Goal: Task Accomplishment & Management: Use online tool/utility

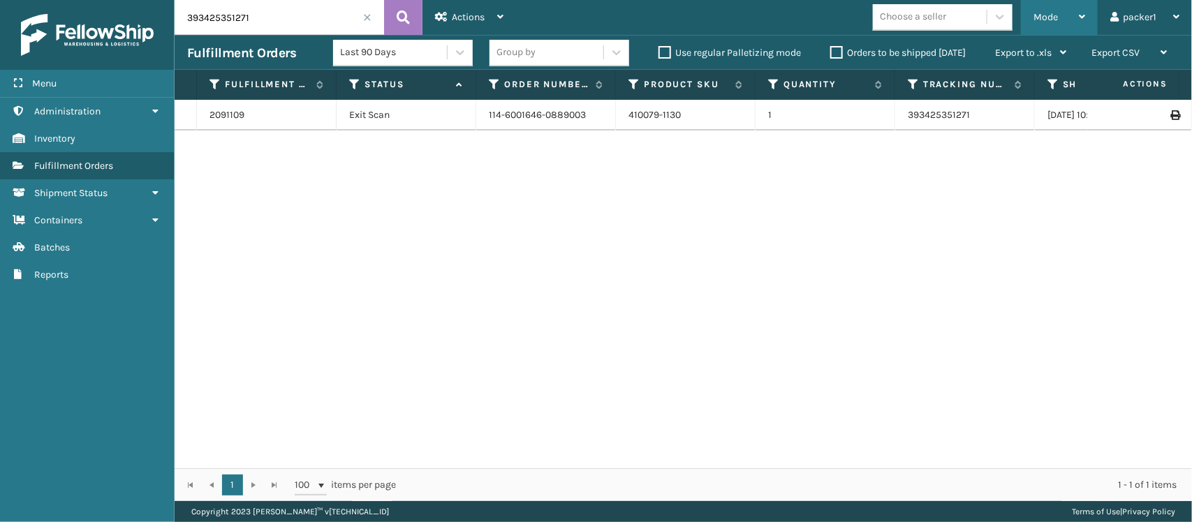
click at [1041, 16] on span "Mode" at bounding box center [1046, 17] width 24 height 12
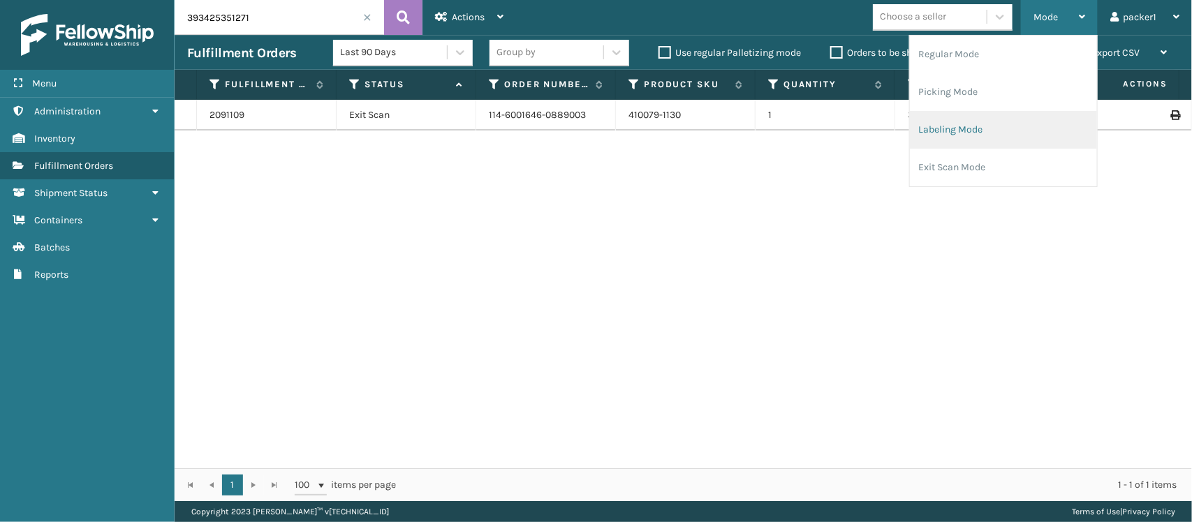
click at [974, 128] on li "Labeling Mode" at bounding box center [1003, 130] width 187 height 38
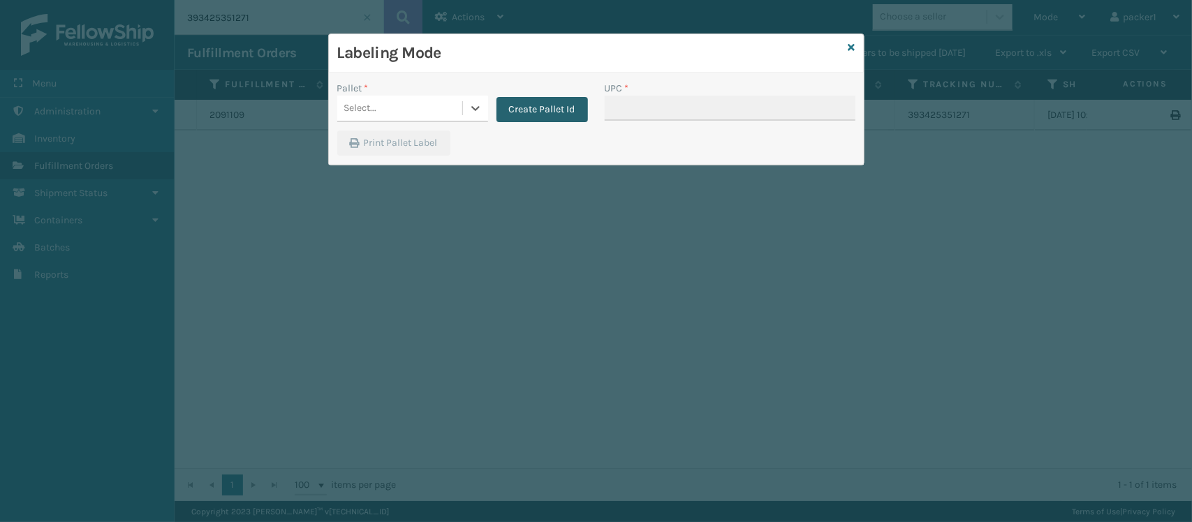
click at [536, 112] on button "Create Pallet Id" at bounding box center [542, 109] width 91 height 25
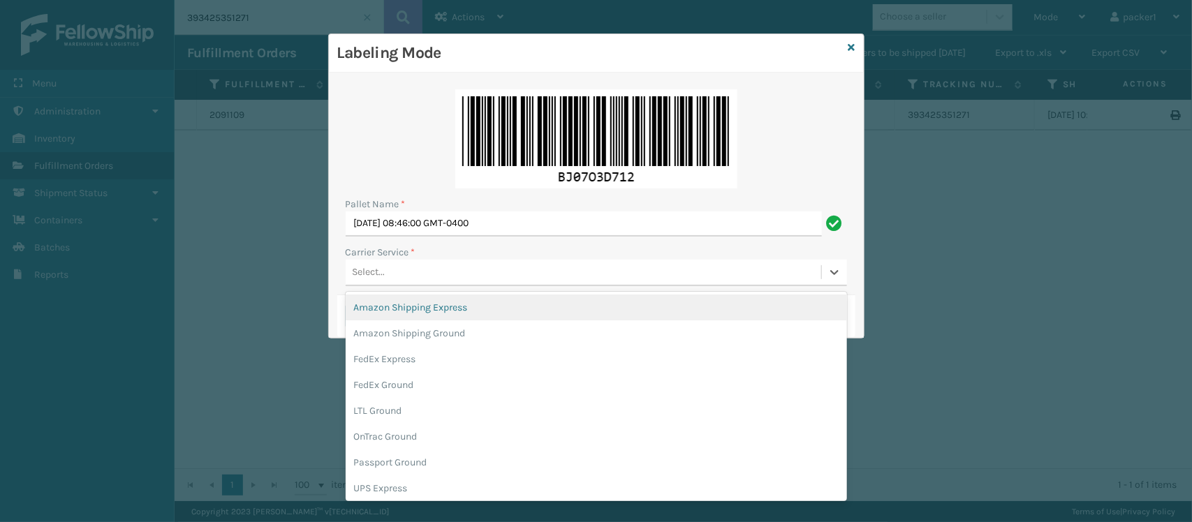
click at [455, 272] on div "Select..." at bounding box center [584, 272] width 476 height 23
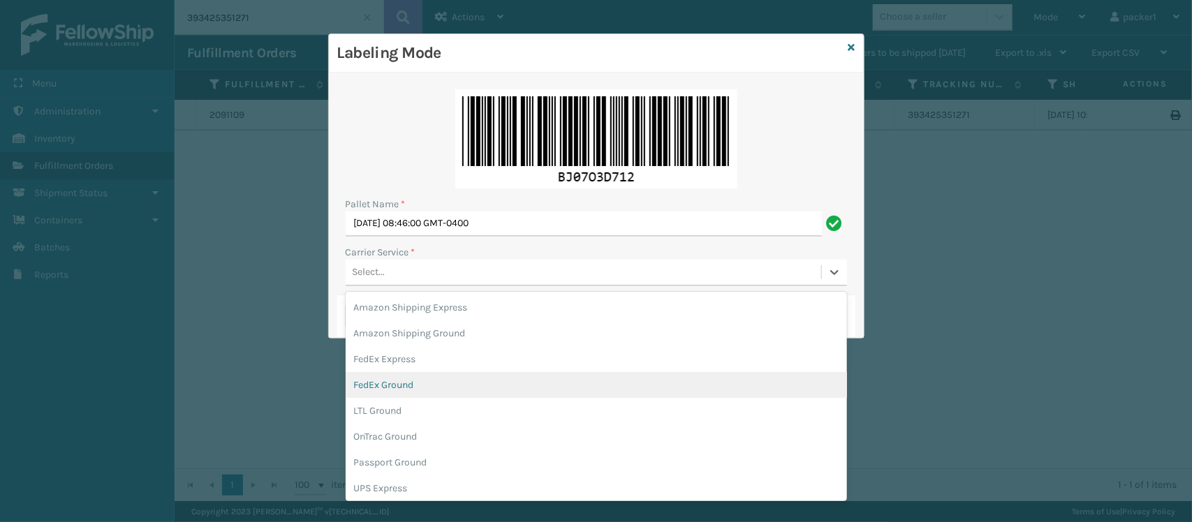
click at [409, 382] on div "FedEx Ground" at bounding box center [596, 385] width 501 height 26
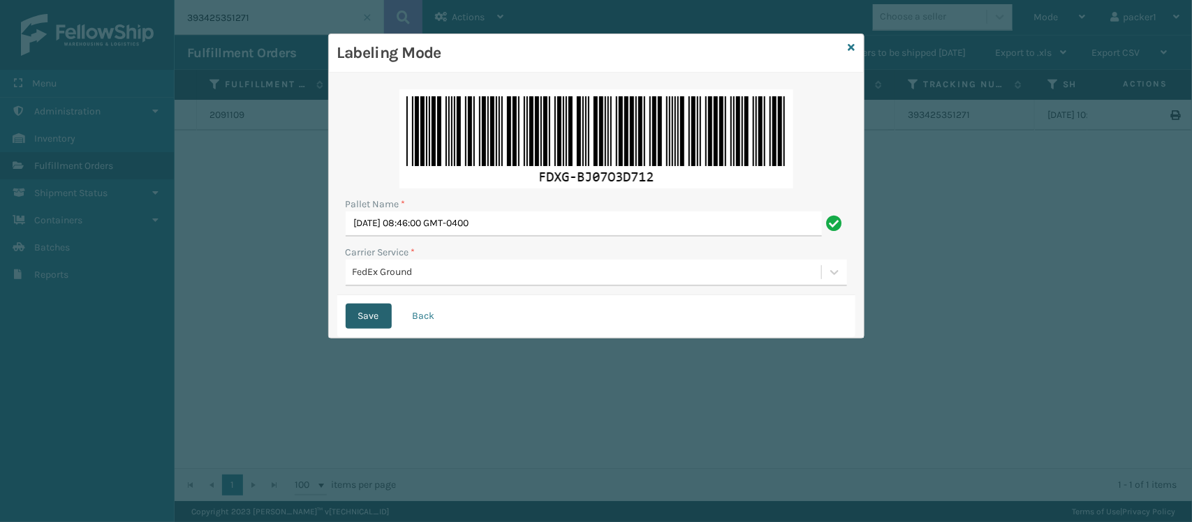
click at [374, 320] on button "Save" at bounding box center [369, 316] width 46 height 25
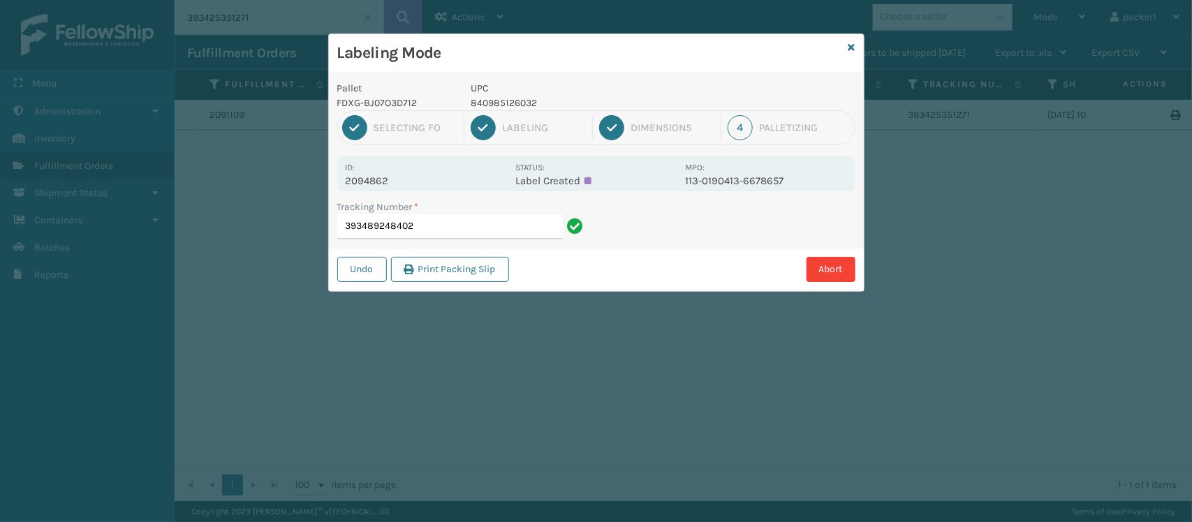
type input "393489248402"
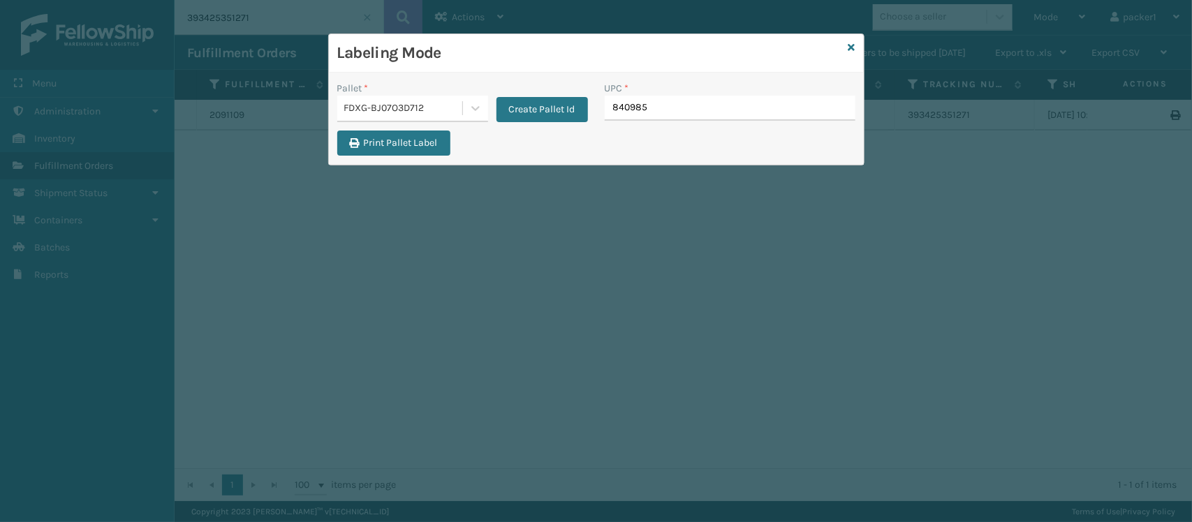
type input "8409851"
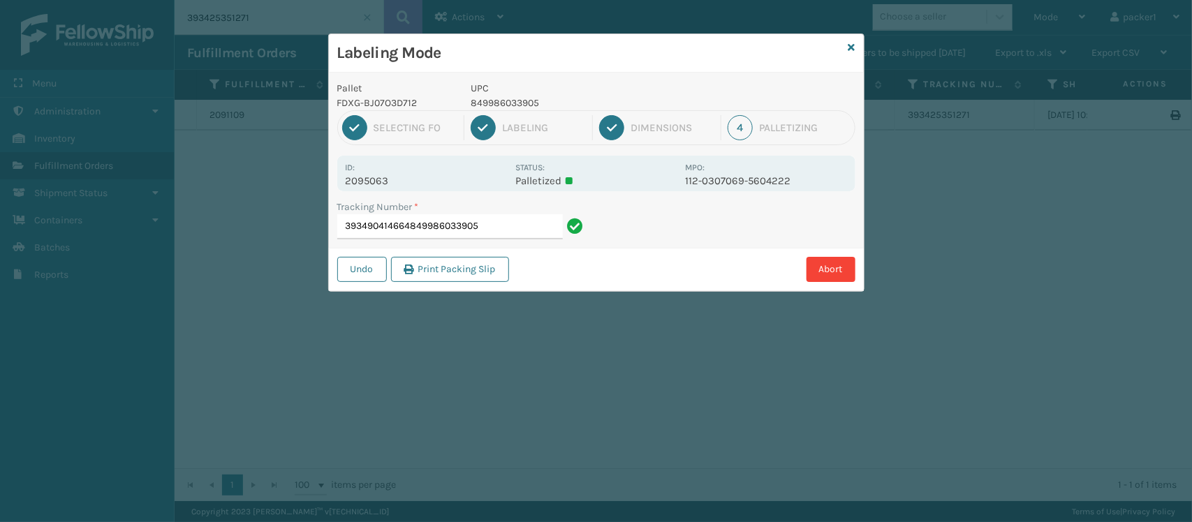
type input "393490414664849986033905"
type input "393485732570849986009498"
type input "393486695031849986009498"
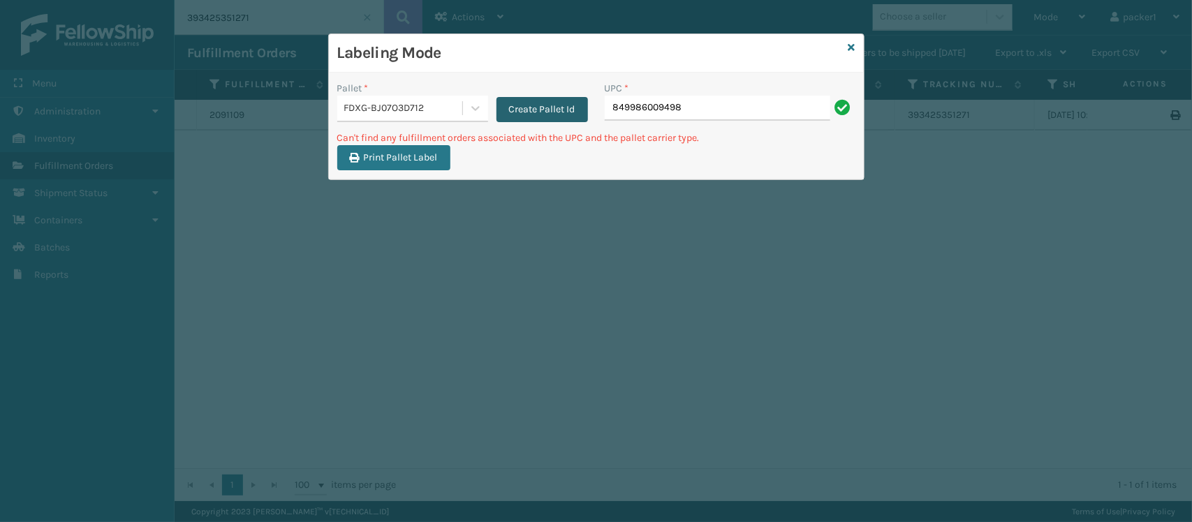
click at [508, 110] on button "Create Pallet Id" at bounding box center [542, 109] width 91 height 25
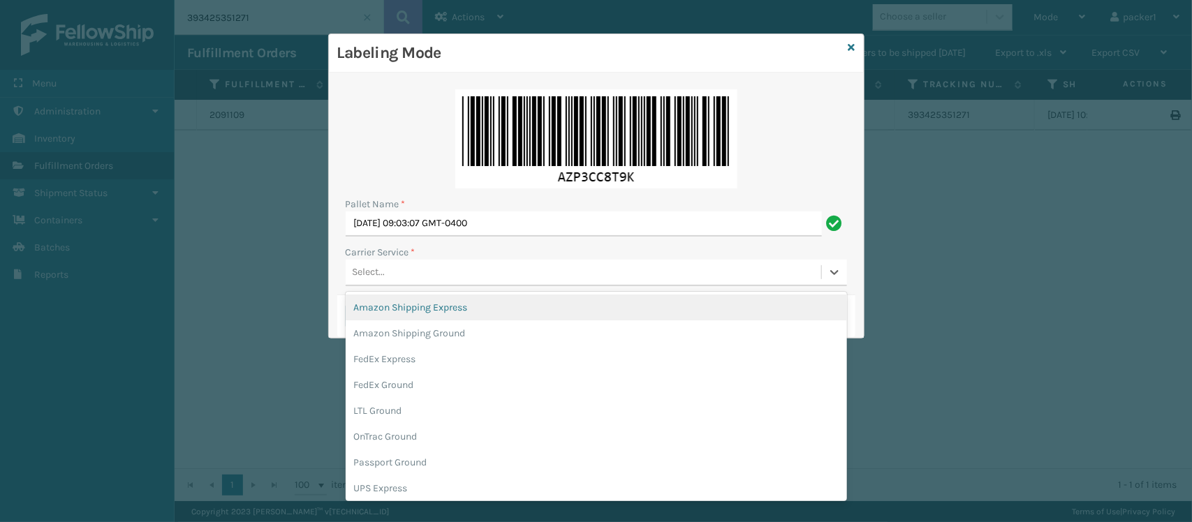
click at [423, 267] on div "Select..." at bounding box center [584, 272] width 476 height 23
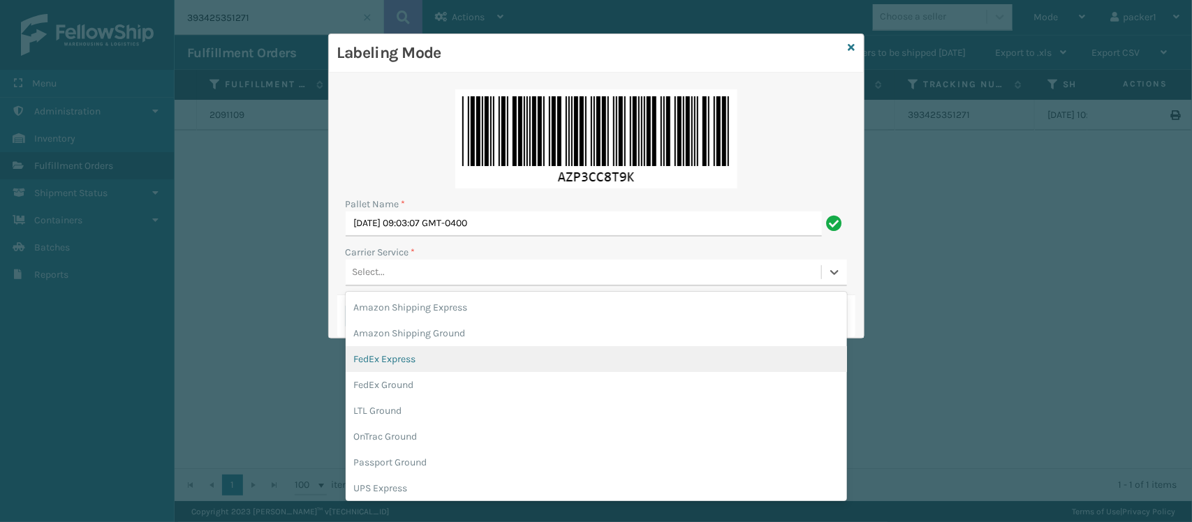
click at [400, 355] on div "FedEx Express" at bounding box center [596, 359] width 501 height 26
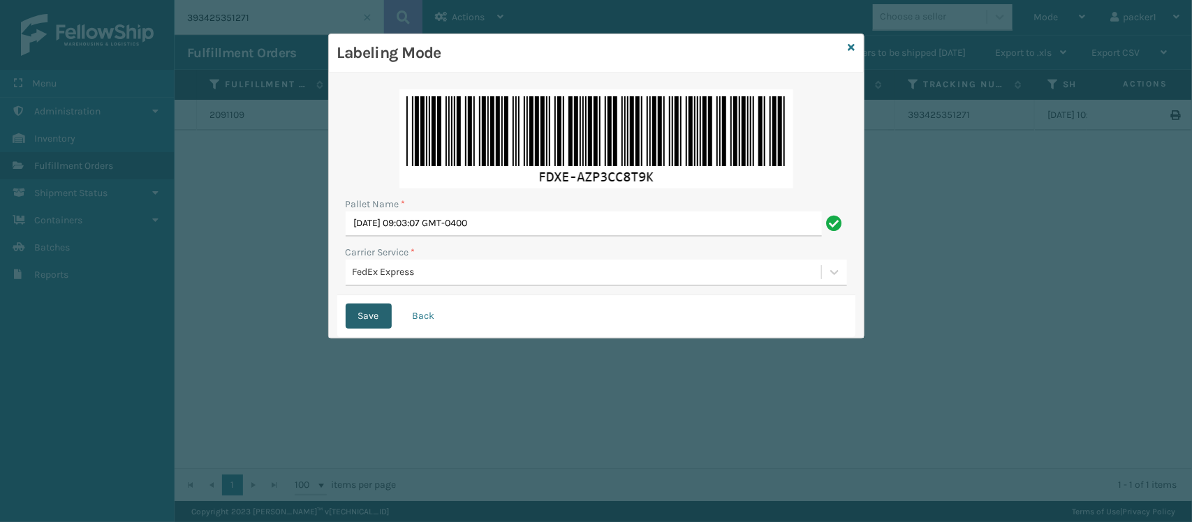
click at [372, 315] on button "Save" at bounding box center [369, 316] width 46 height 25
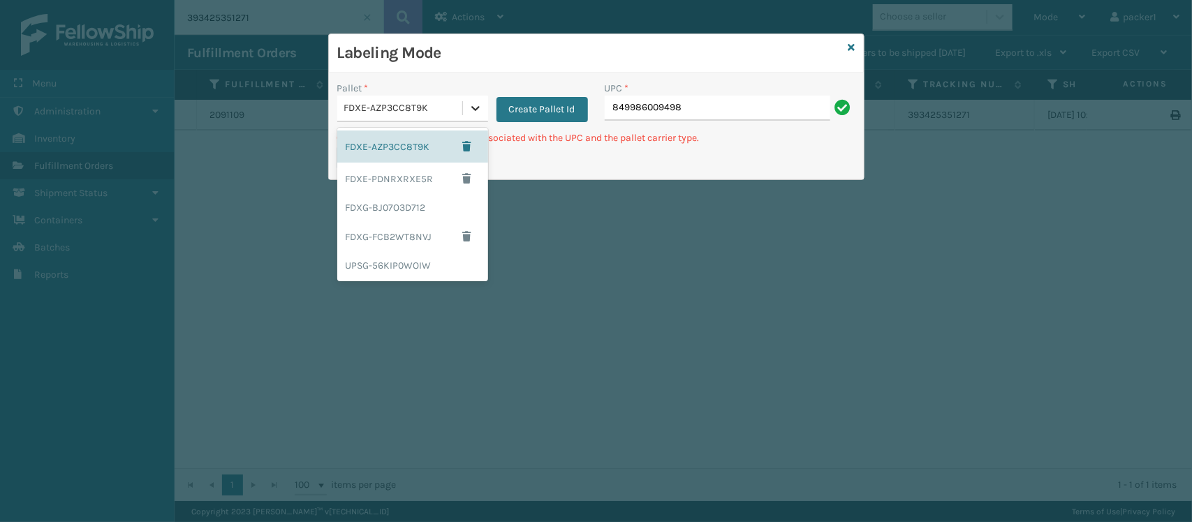
click at [481, 110] on icon at bounding box center [476, 108] width 14 height 14
click at [427, 262] on div "UPSG-56KIP0WOIW" at bounding box center [412, 266] width 151 height 26
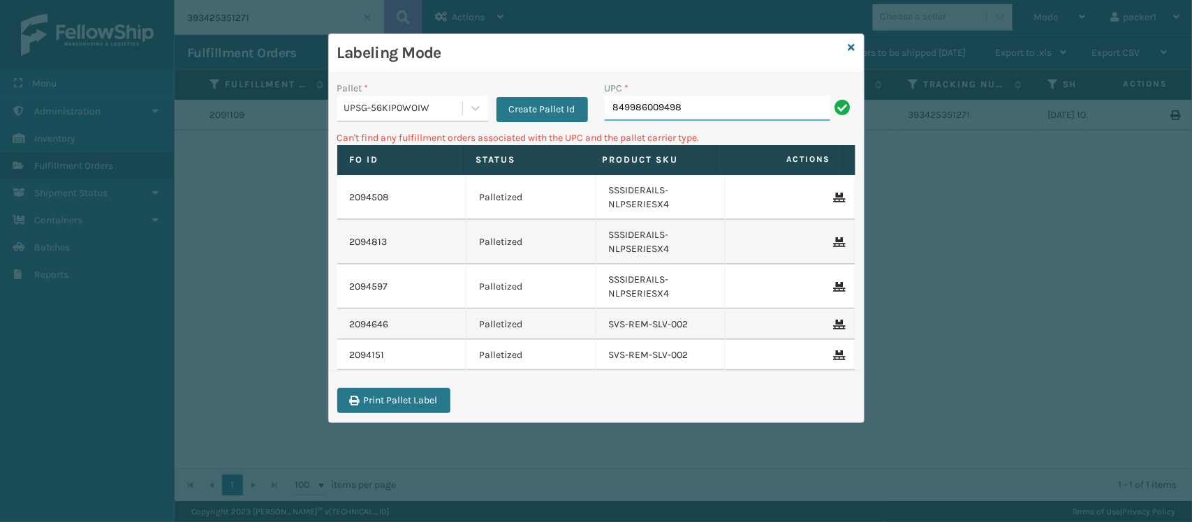
click at [657, 101] on input "849986009498" at bounding box center [718, 108] width 226 height 25
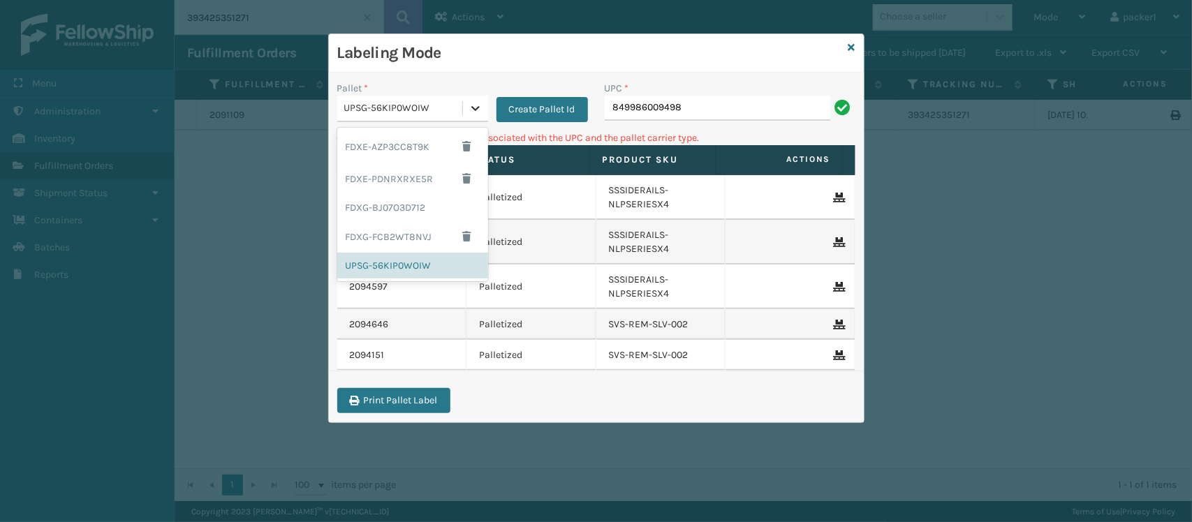
click at [478, 107] on icon at bounding box center [475, 108] width 8 height 5
click at [403, 201] on div "FDXG-BJ07O3D712" at bounding box center [412, 208] width 151 height 26
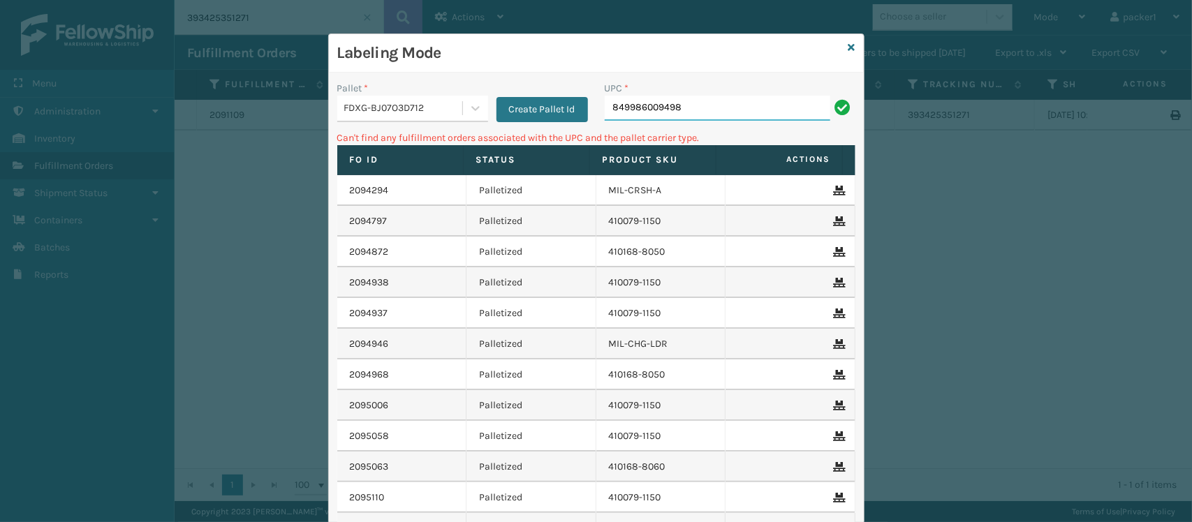
click at [689, 112] on input "849986009498" at bounding box center [718, 108] width 226 height 25
type input "8"
type input "SS14TXL"
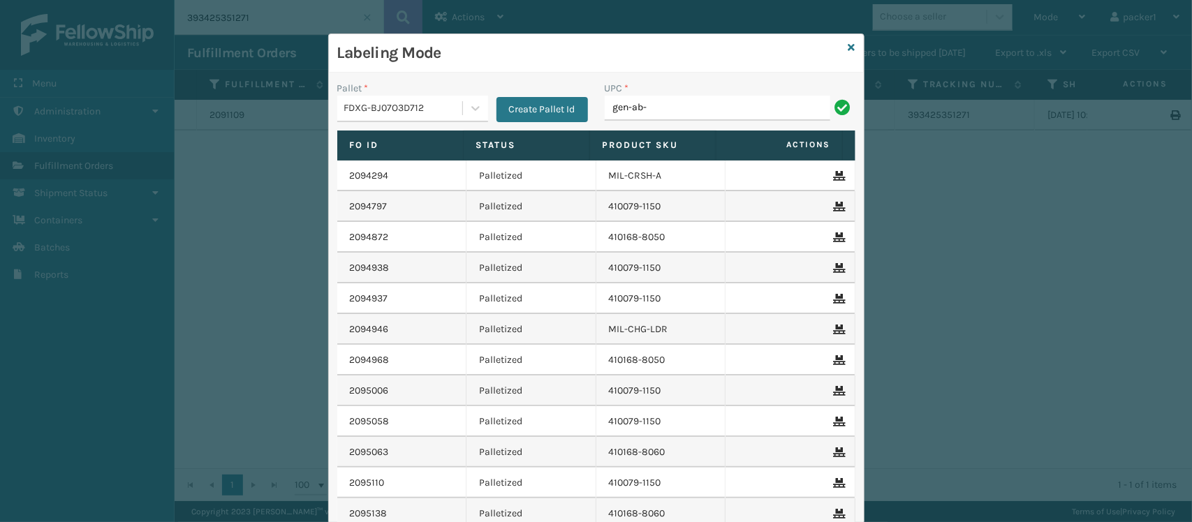
type input "GEN-AB-A-Q"
